Goal: Ask a question

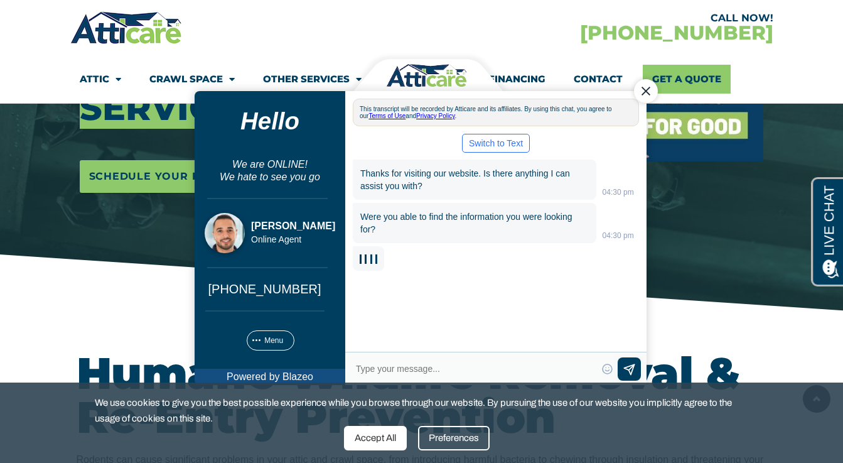
drag, startPoint x: 641, startPoint y: 95, endPoint x: 571, endPoint y: 217, distance: 140.8
click at [571, 217] on div "Atticare This transcript will be recorded by Atticare and its affiliates. By us…" at bounding box center [495, 237] width 301 height 294
click at [478, 367] on textarea "Type your response and press Return or Send" at bounding box center [475, 368] width 242 height 18
click at [473, 365] on textarea "Type your response and press Return or Send" at bounding box center [475, 368] width 242 height 18
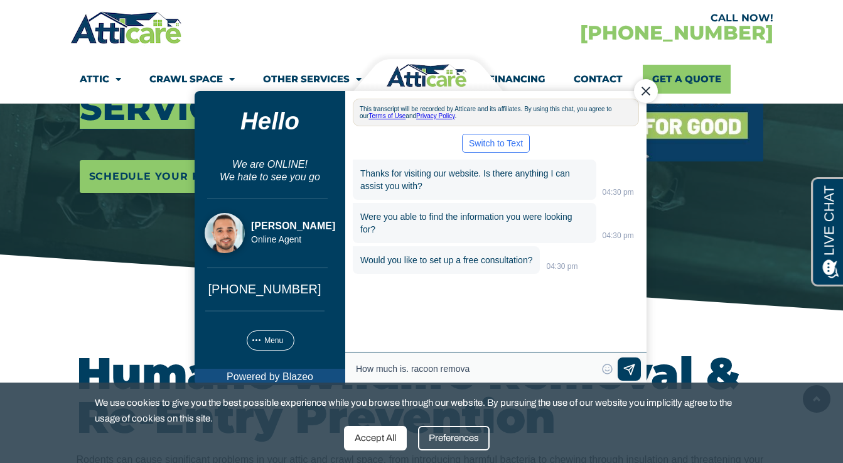
type textarea "How much is. racoon removal"
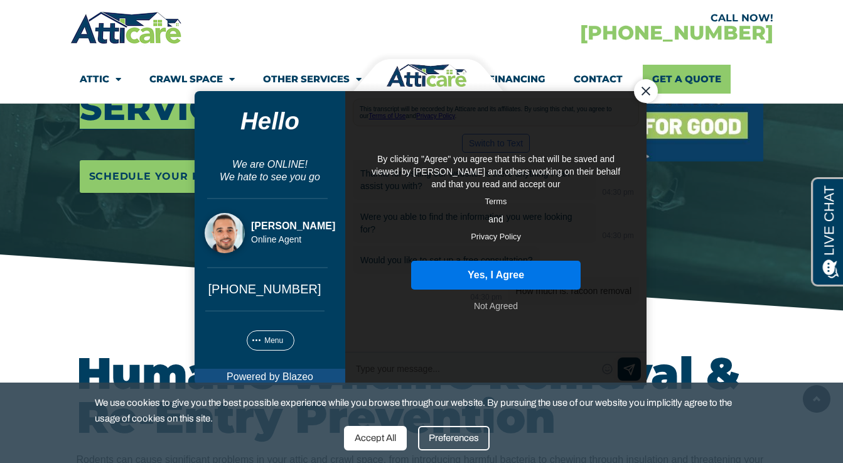
click at [555, 271] on button "Yes, I Agree" at bounding box center [494, 274] width 169 height 29
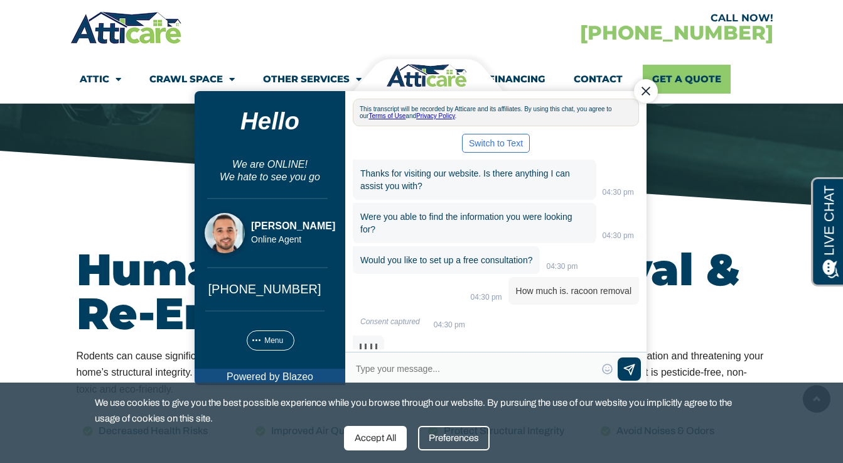
scroll to position [19, 0]
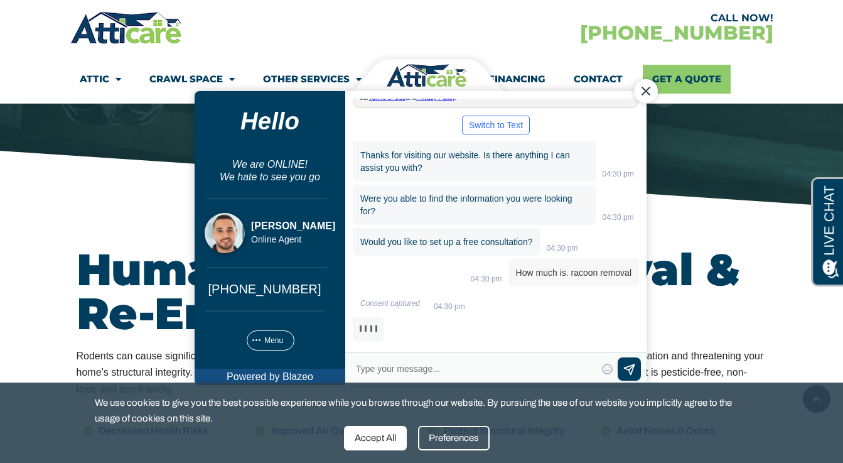
click at [373, 331] on div at bounding box center [367, 328] width 31 height 24
click at [687, 82] on link "Get A Quote" at bounding box center [687, 79] width 88 height 29
